Goal: Use online tool/utility: Use online tool/utility

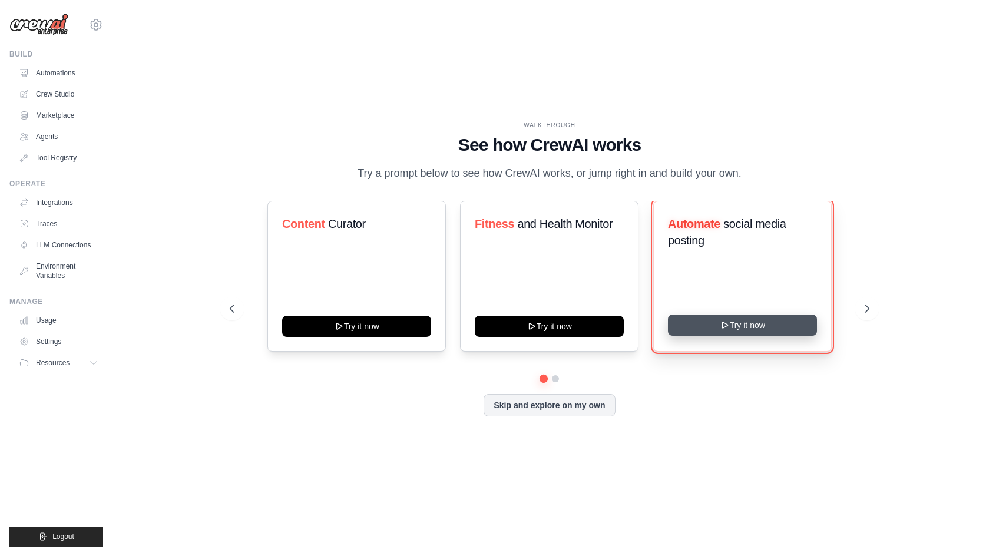
click at [776, 328] on button "Try it now" at bounding box center [742, 325] width 149 height 21
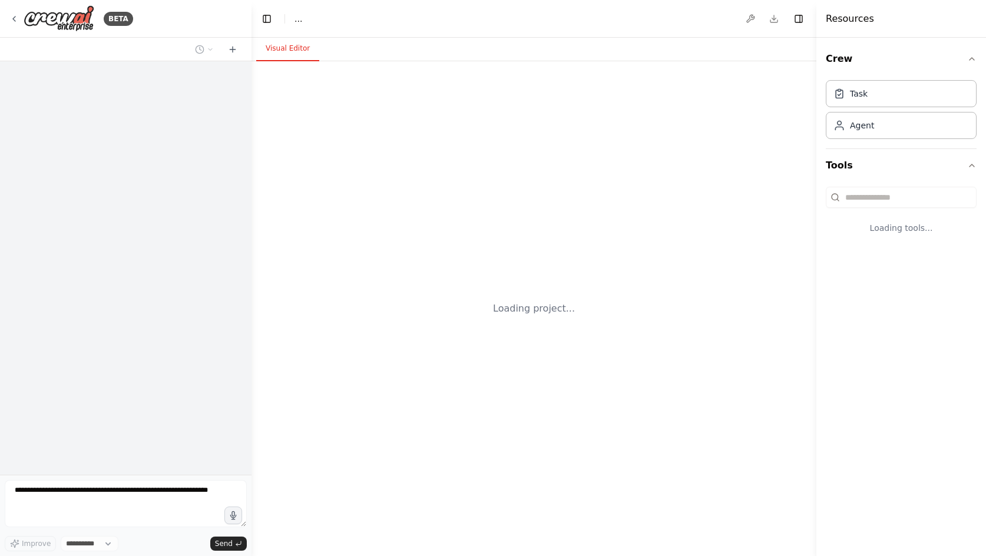
select select "****"
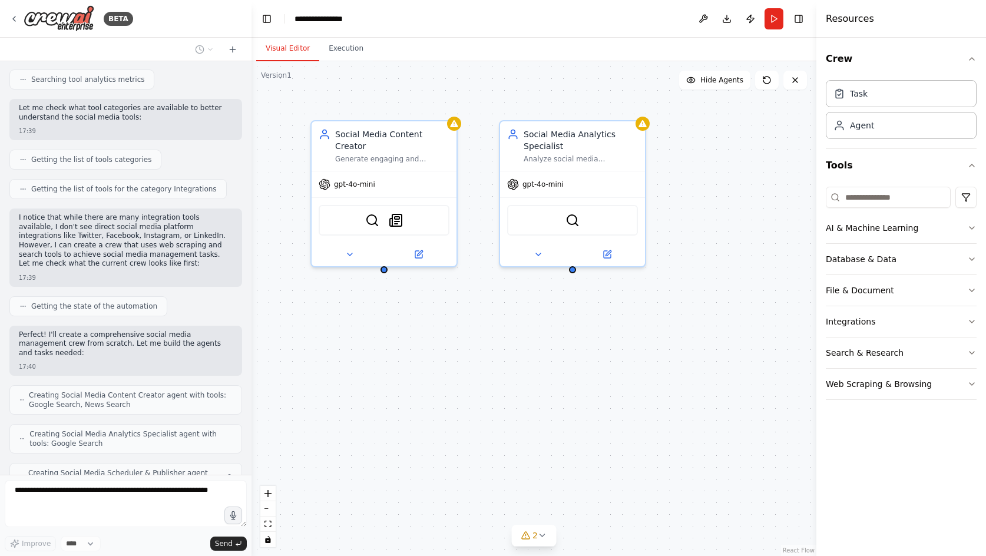
scroll to position [401, 0]
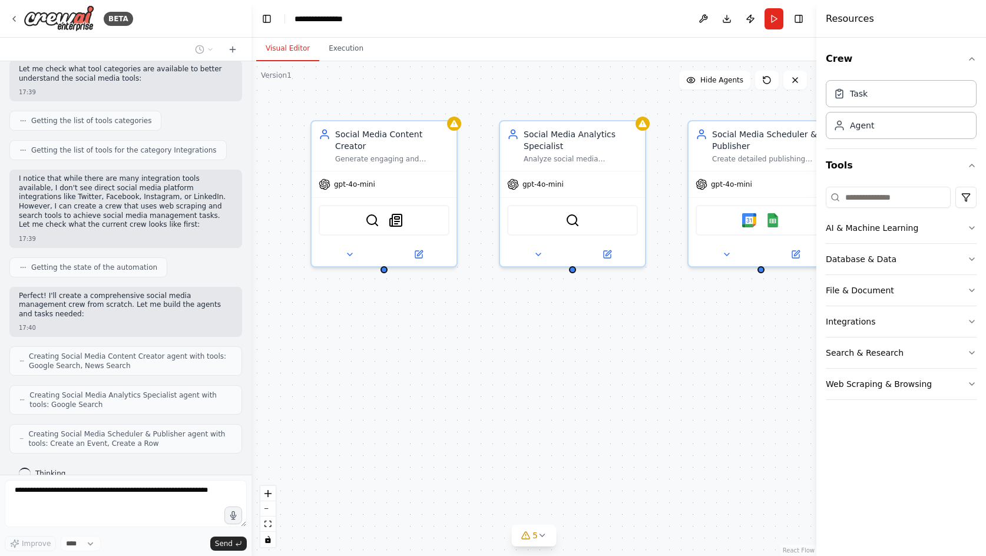
drag, startPoint x: 505, startPoint y: 342, endPoint x: 487, endPoint y: 349, distance: 19.3
drag, startPoint x: 487, startPoint y: 349, endPoint x: 457, endPoint y: 398, distance: 57.2
click at [457, 398] on div "Social Media Content Creator Generate engaging and relevant content ideas based…" at bounding box center [534, 308] width 565 height 495
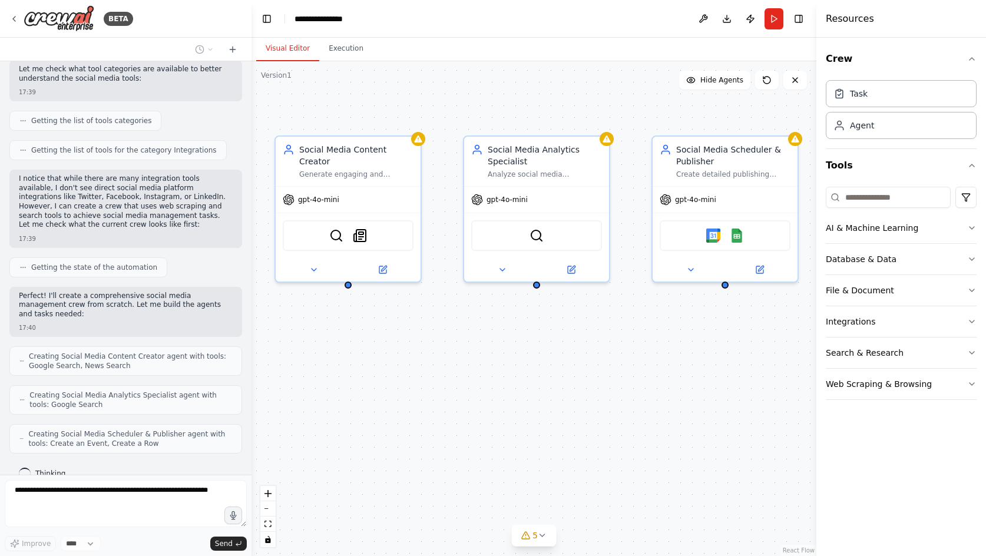
drag, startPoint x: 600, startPoint y: 371, endPoint x: 564, endPoint y: 386, distance: 39.1
click at [564, 386] on div "Social Media Content Creator Generate engaging and relevant content ideas based…" at bounding box center [534, 308] width 565 height 495
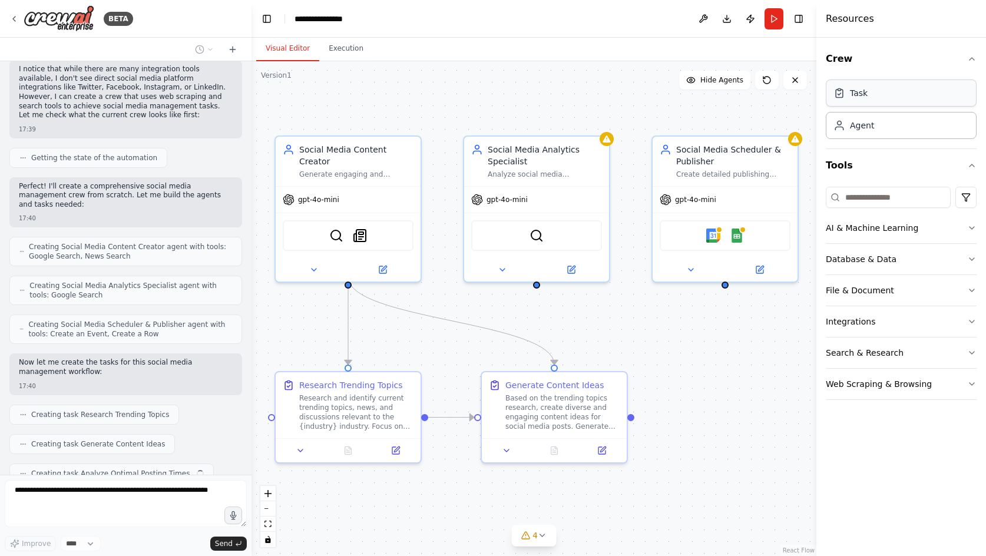
scroll to position [540, 0]
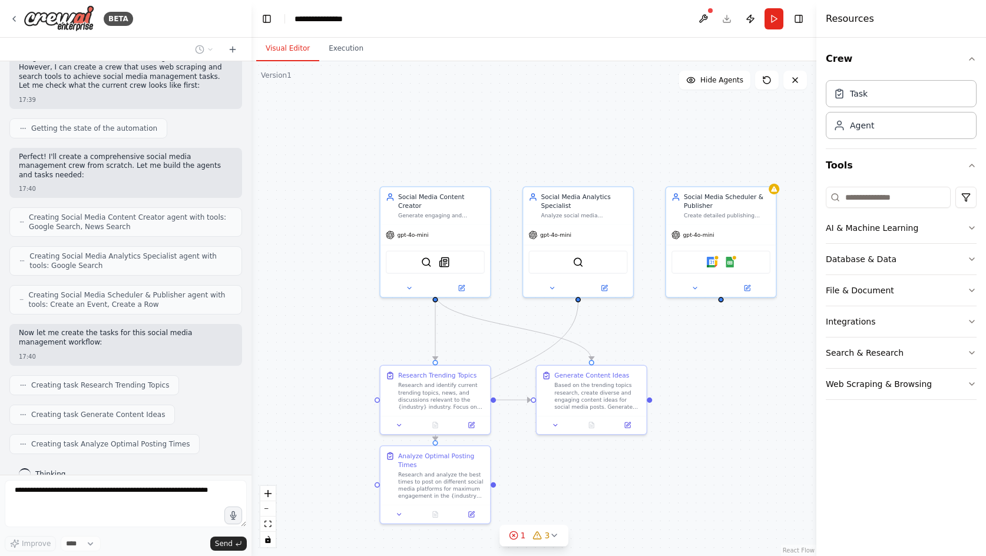
drag, startPoint x: 692, startPoint y: 381, endPoint x: 661, endPoint y: 296, distance: 90.2
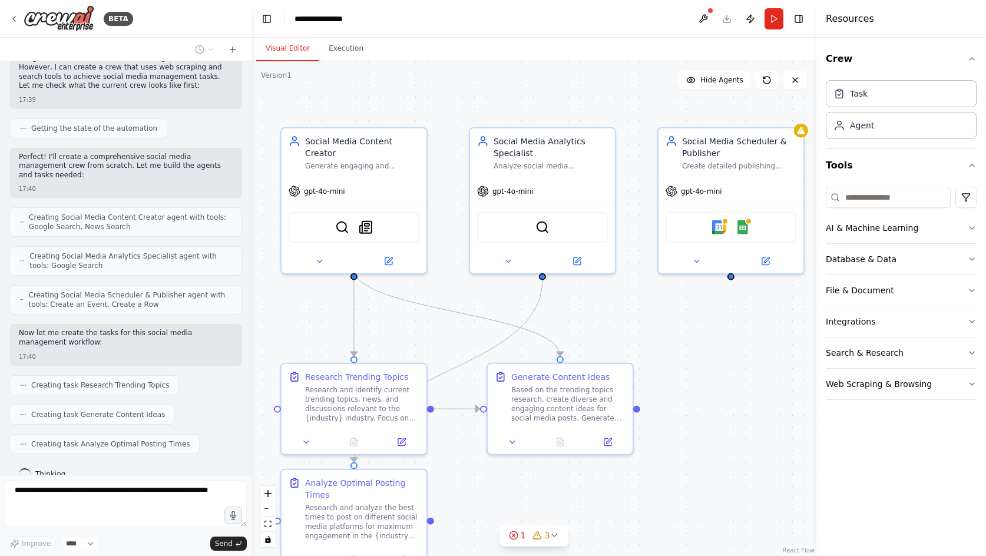
scroll to position [569, 0]
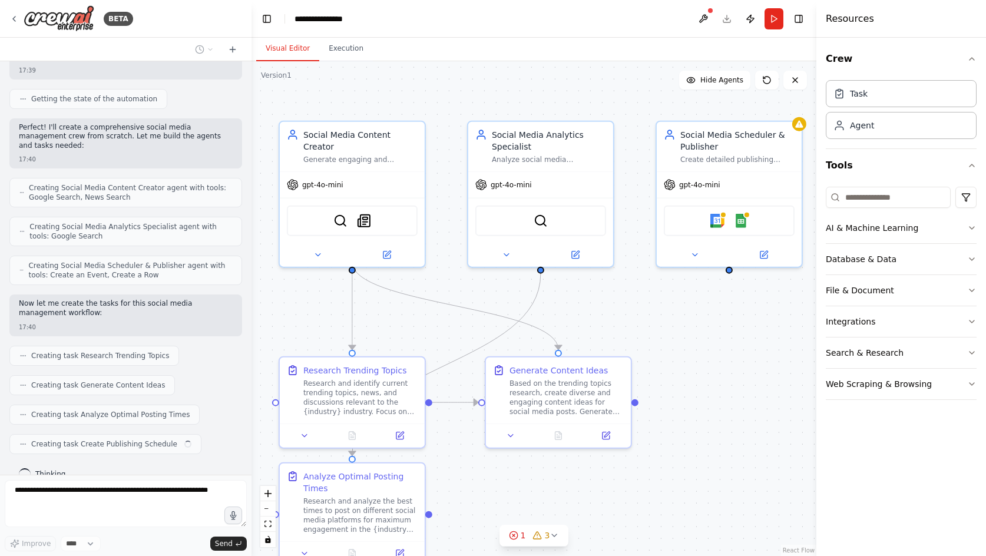
click at [693, 346] on div ".deletable-edge-delete-btn { width: 20px; height: 20px; border: 0px solid #ffff…" at bounding box center [534, 308] width 565 height 495
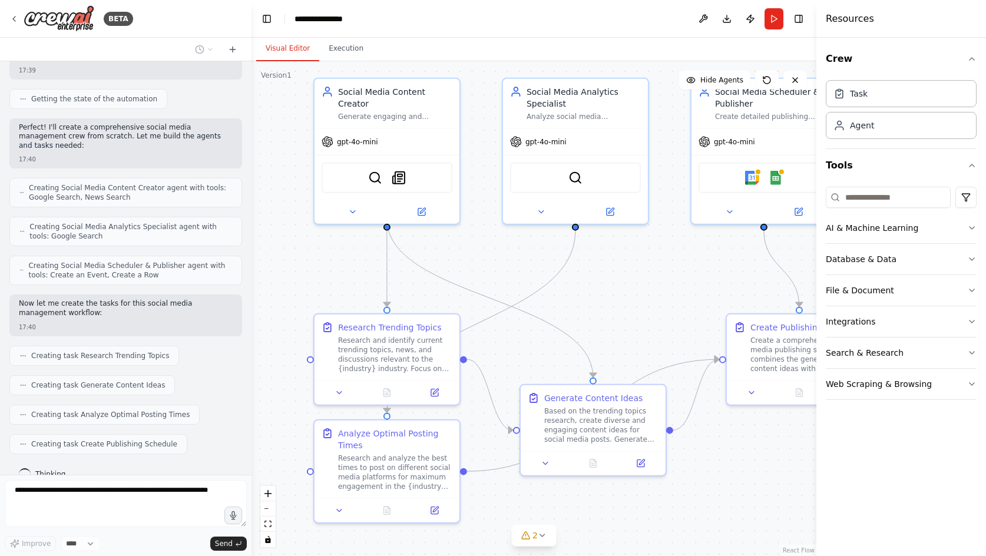
drag, startPoint x: 676, startPoint y: 465, endPoint x: 731, endPoint y: 506, distance: 68.7
click at [731, 506] on div ".deletable-edge-delete-btn { width: 20px; height: 20px; border: 0px solid #ffff…" at bounding box center [534, 308] width 565 height 495
click at [374, 351] on div "Research and identify current trending topics, news, and discussions relevant t…" at bounding box center [395, 352] width 114 height 38
click at [338, 389] on icon at bounding box center [339, 390] width 5 height 2
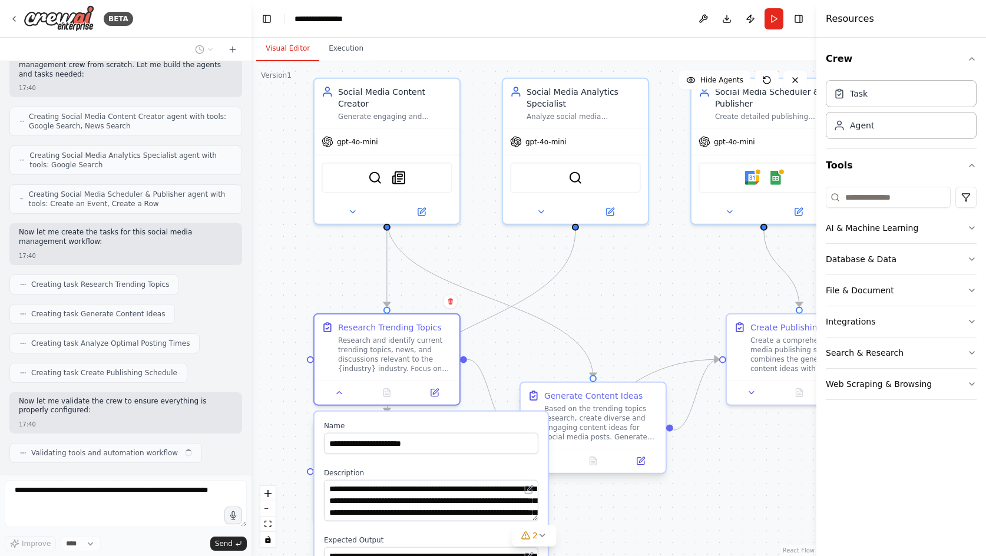
scroll to position [650, 0]
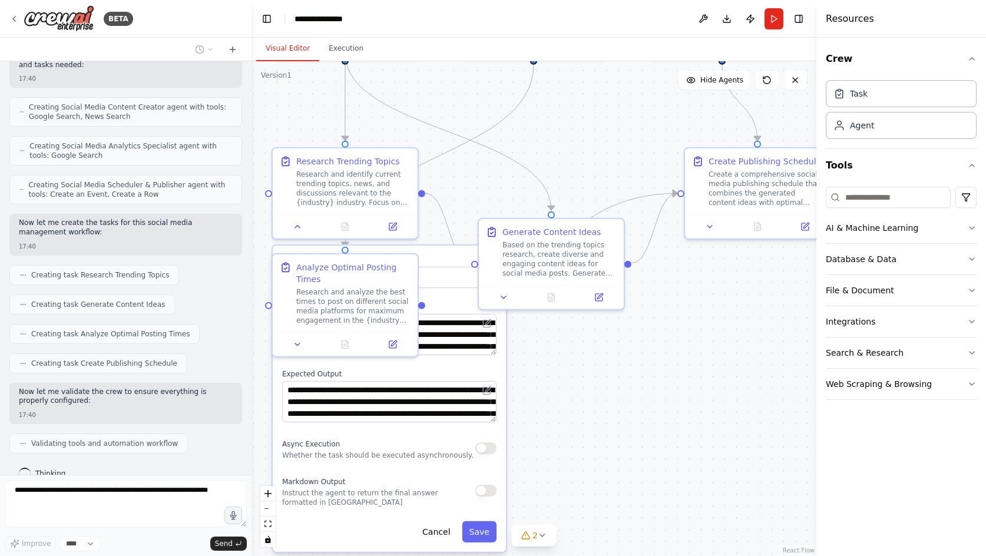
drag, startPoint x: 640, startPoint y: 510, endPoint x: 610, endPoint y: 310, distance: 202.0
click at [611, 310] on div ".deletable-edge-delete-btn { width: 20px; height: 20px; border: 0px solid #ffff…" at bounding box center [534, 308] width 565 height 495
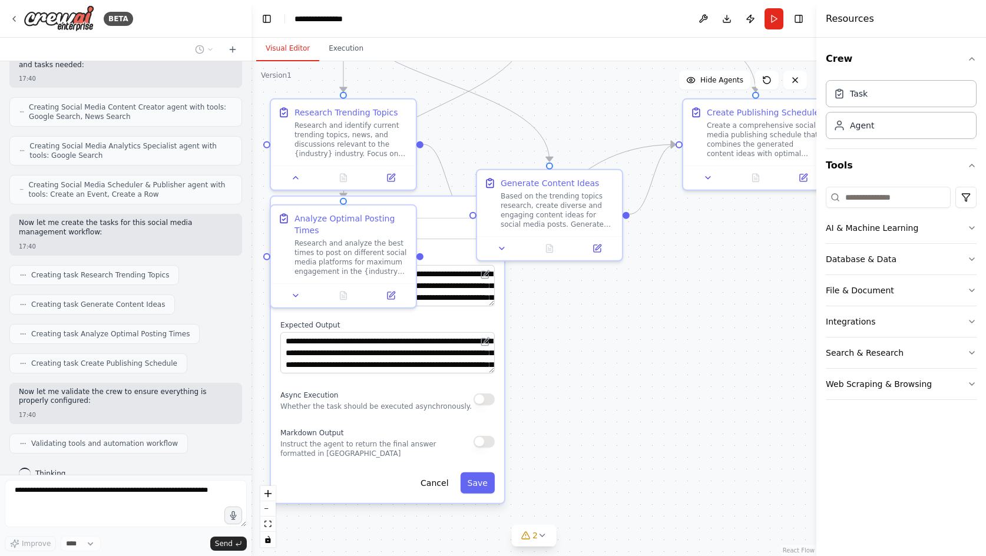
click at [498, 463] on div "**********" at bounding box center [387, 350] width 233 height 306
click at [445, 214] on label "Name" at bounding box center [387, 210] width 214 height 9
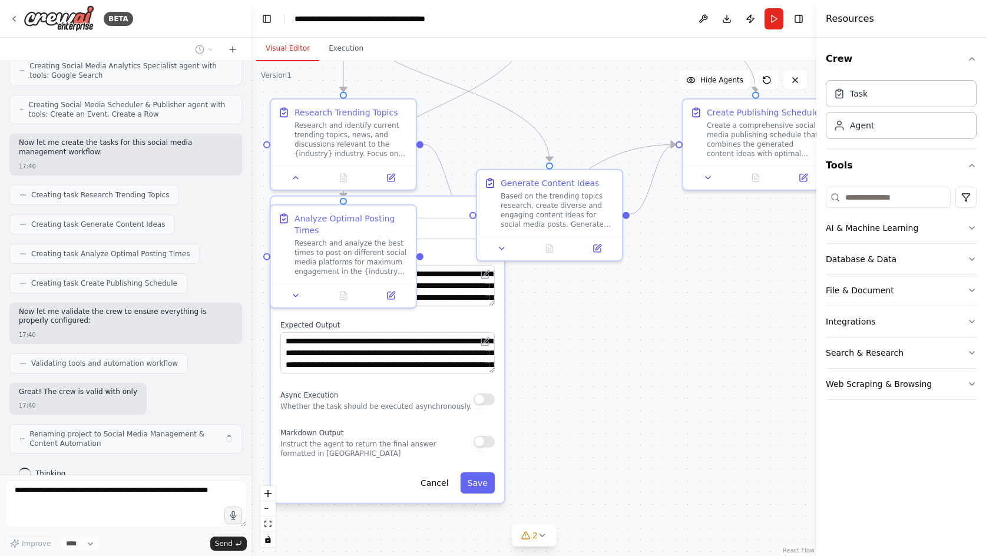
click at [441, 209] on label "Name" at bounding box center [387, 210] width 214 height 9
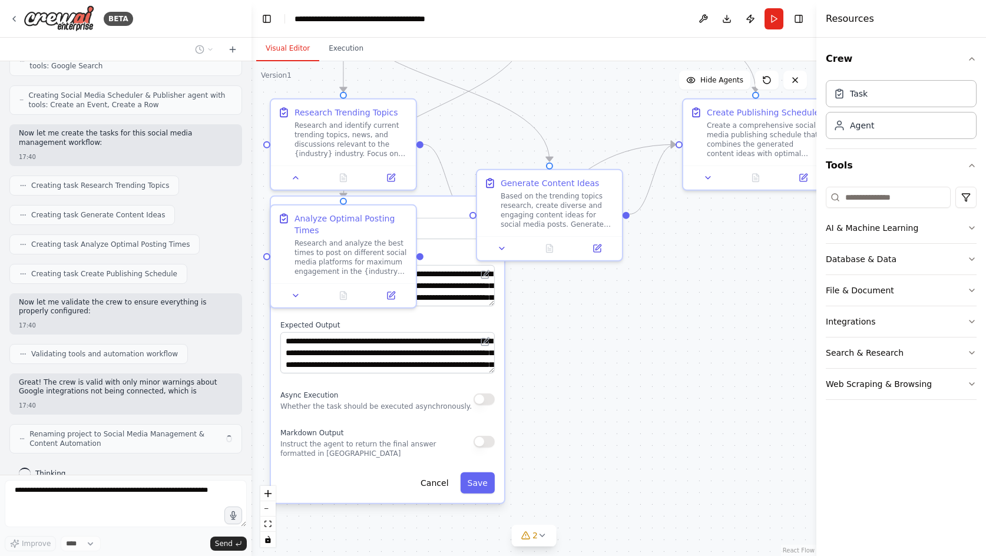
scroll to position [748, 0]
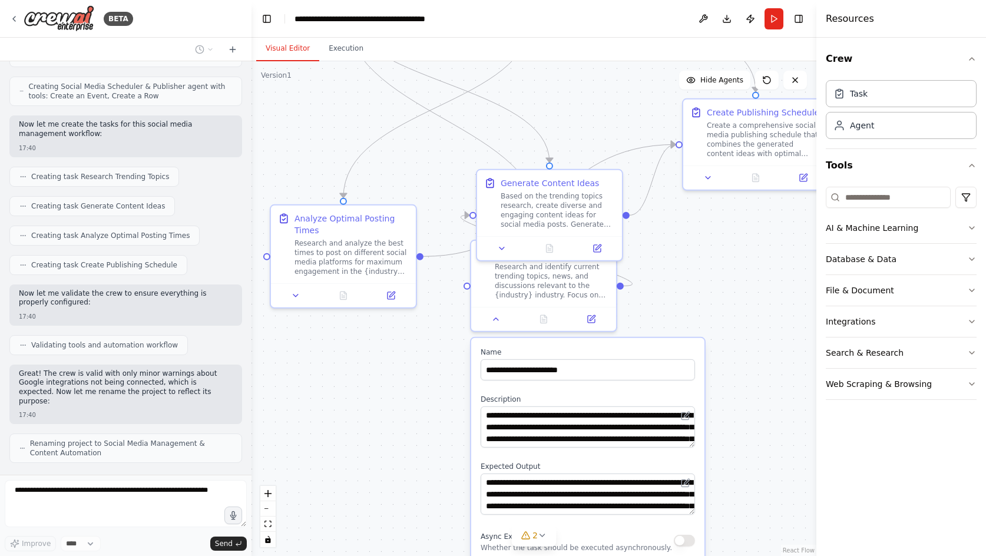
drag, startPoint x: 438, startPoint y: 204, endPoint x: 639, endPoint y: 376, distance: 264.9
click at [636, 380] on div "**********" at bounding box center [587, 491] width 233 height 306
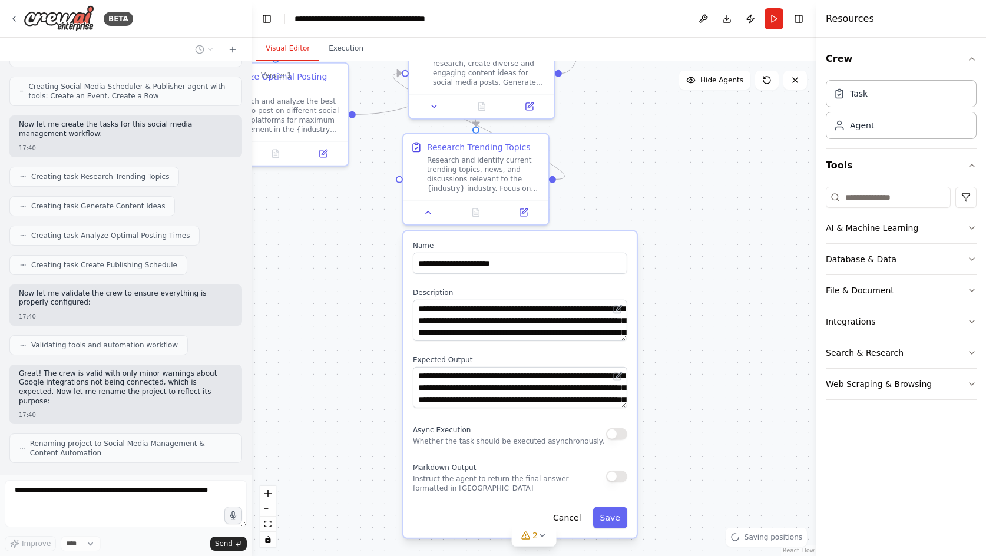
drag, startPoint x: 729, startPoint y: 333, endPoint x: 659, endPoint y: 176, distance: 173.0
click at [659, 176] on div ".deletable-edge-delete-btn { width: 20px; height: 20px; border: 0px solid #ffff…" at bounding box center [534, 308] width 565 height 495
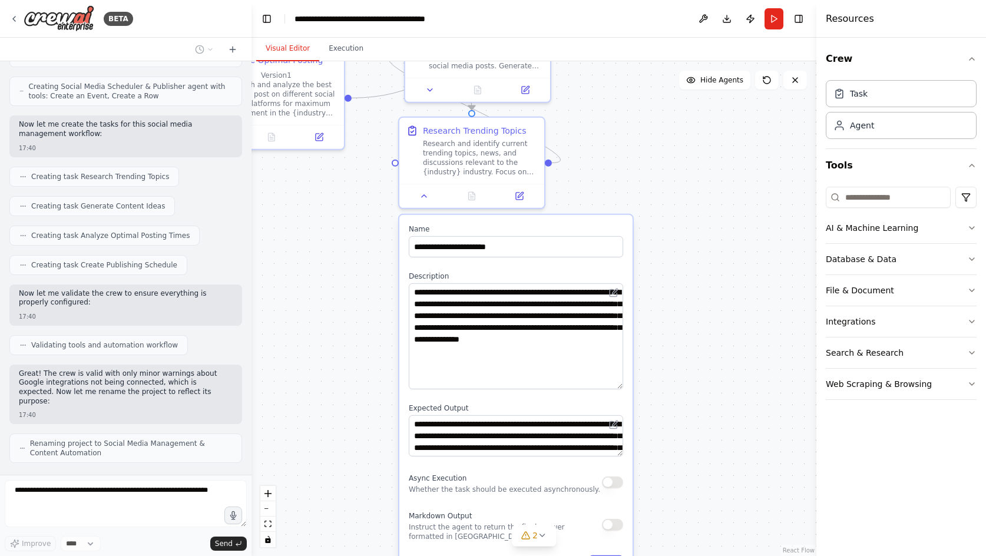
drag, startPoint x: 618, startPoint y: 321, endPoint x: 619, endPoint y: 386, distance: 64.8
click at [619, 386] on textarea "**********" at bounding box center [516, 336] width 214 height 106
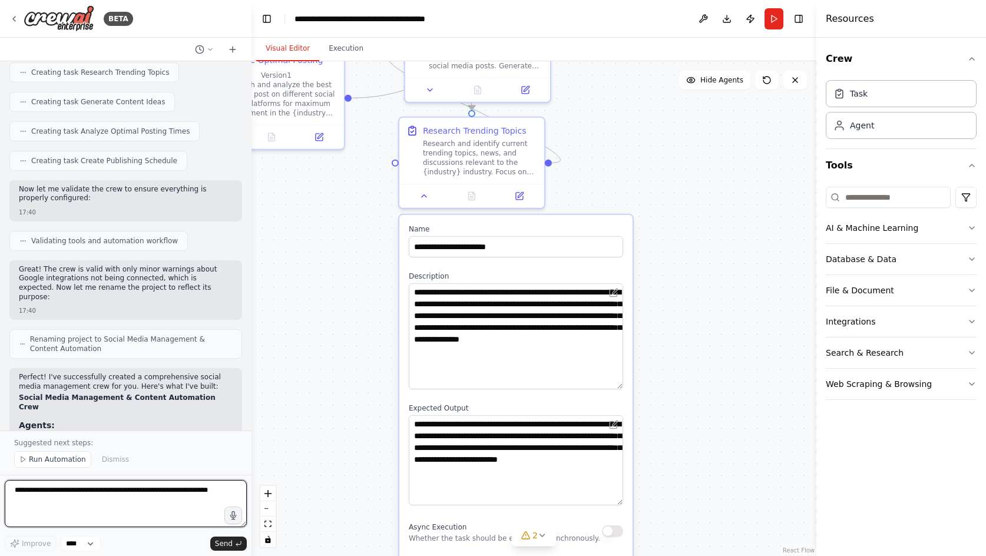
drag, startPoint x: 619, startPoint y: 451, endPoint x: 619, endPoint y: 500, distance: 48.9
click at [619, 500] on textarea "**********" at bounding box center [516, 460] width 214 height 90
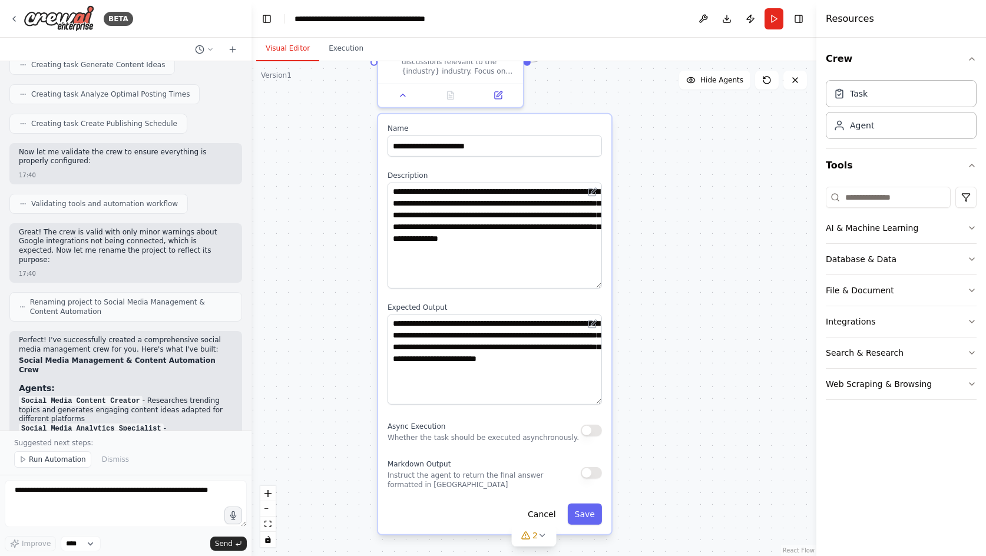
drag, startPoint x: 682, startPoint y: 396, endPoint x: 672, endPoint y: 351, distance: 47.0
click at [672, 351] on div ".deletable-edge-delete-btn { width: 20px; height: 20px; border: 0px solid #ffff…" at bounding box center [534, 308] width 565 height 495
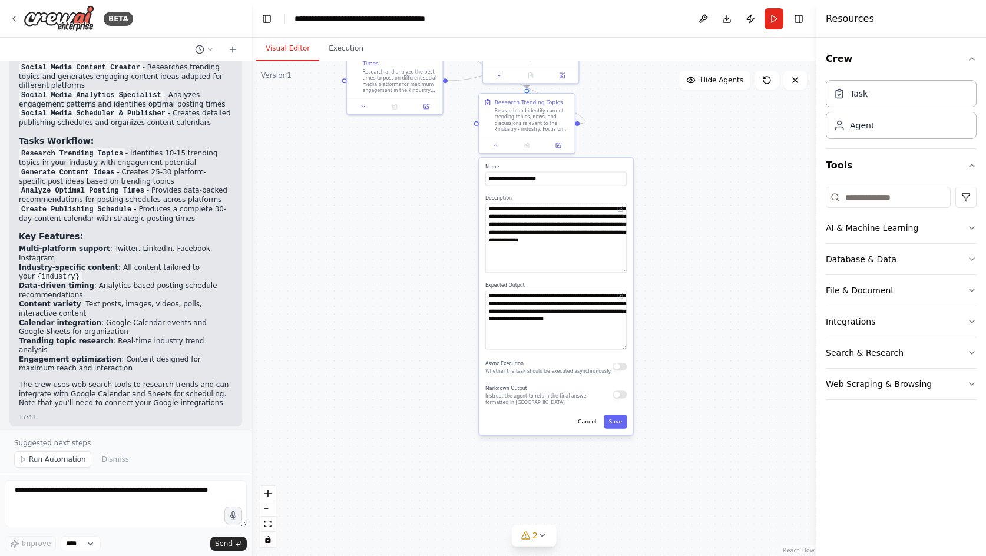
scroll to position [1232, 0]
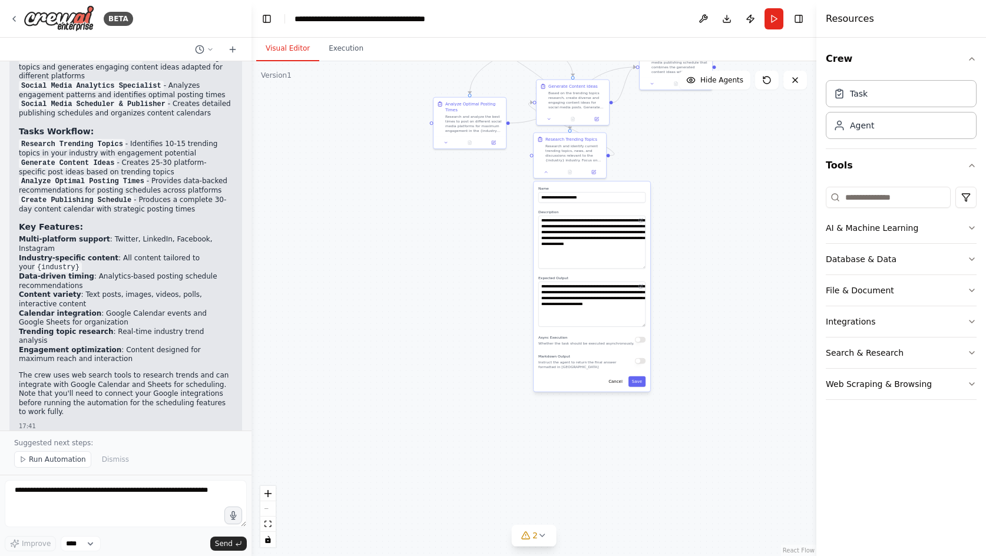
drag, startPoint x: 710, startPoint y: 233, endPoint x: 733, endPoint y: 402, distance: 170.7
drag, startPoint x: 733, startPoint y: 402, endPoint x: 708, endPoint y: 217, distance: 187.3
click at [706, 223] on div ".deletable-edge-delete-btn { width: 20px; height: 20px; border: 0px solid #ffff…" at bounding box center [534, 308] width 565 height 495
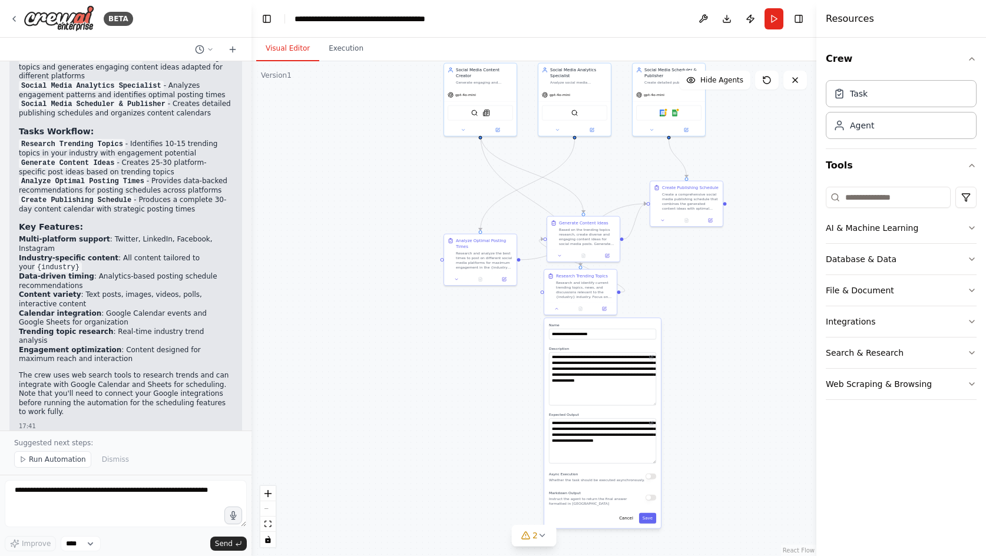
drag, startPoint x: 721, startPoint y: 196, endPoint x: 728, endPoint y: 309, distance: 113.3
click at [728, 309] on div ".deletable-edge-delete-btn { width: 20px; height: 20px; border: 0px solid #ffff…" at bounding box center [534, 308] width 565 height 495
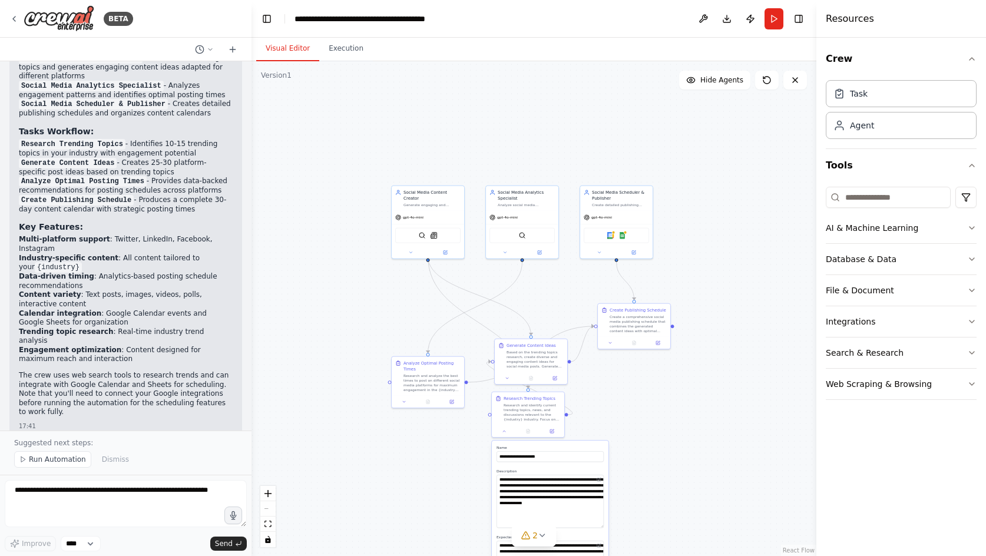
drag, startPoint x: 687, startPoint y: 299, endPoint x: 641, endPoint y: 399, distance: 109.6
click at [641, 399] on div ".deletable-edge-delete-btn { width: 20px; height: 20px; border: 0px solid #ffff…" at bounding box center [534, 308] width 565 height 495
drag, startPoint x: 413, startPoint y: 305, endPoint x: 381, endPoint y: 340, distance: 47.1
click at [381, 340] on div ".deletable-edge-delete-btn { width: 20px; height: 20px; border: 0px solid #ffff…" at bounding box center [534, 308] width 565 height 495
